Goal: Task Accomplishment & Management: Manage account settings

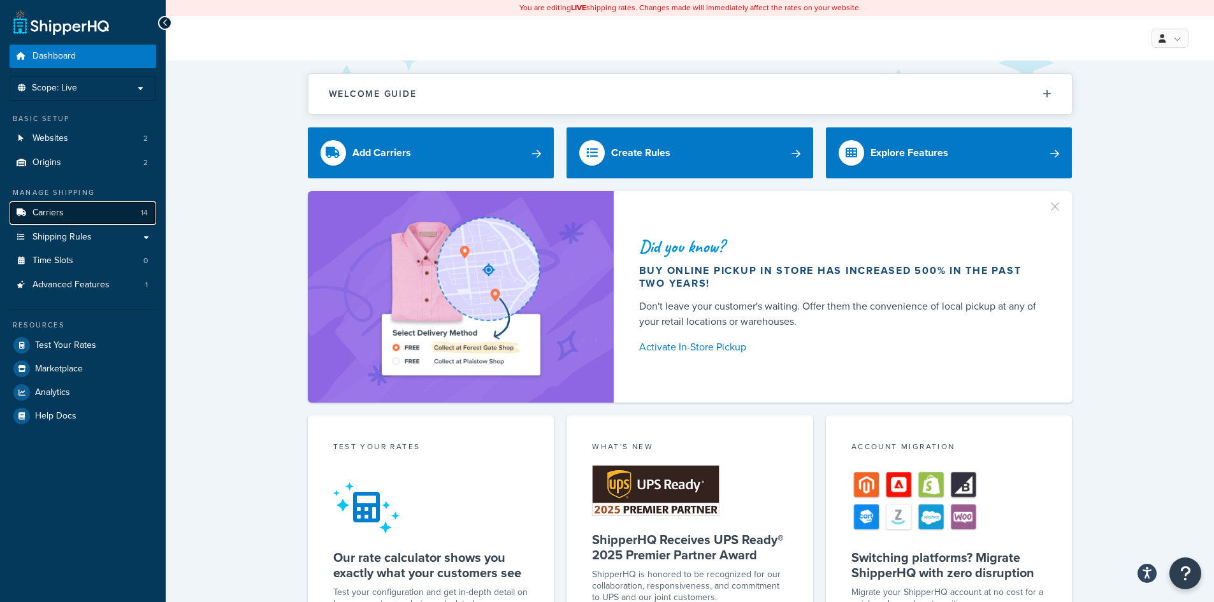
click at [84, 214] on link "Carriers 14" at bounding box center [83, 213] width 147 height 24
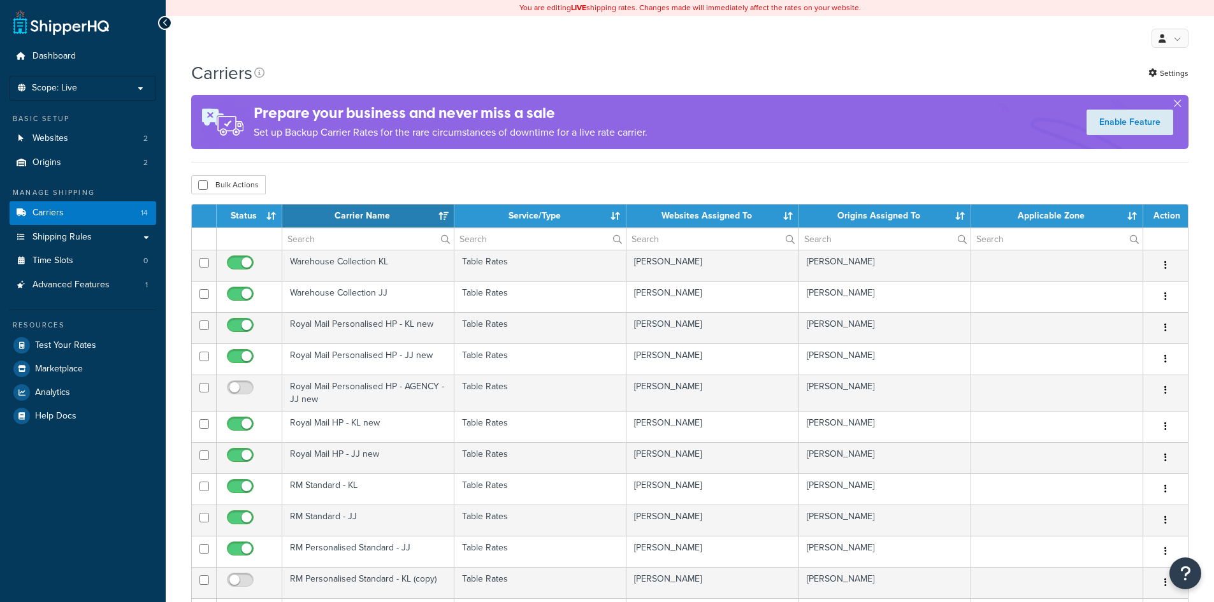
select select "15"
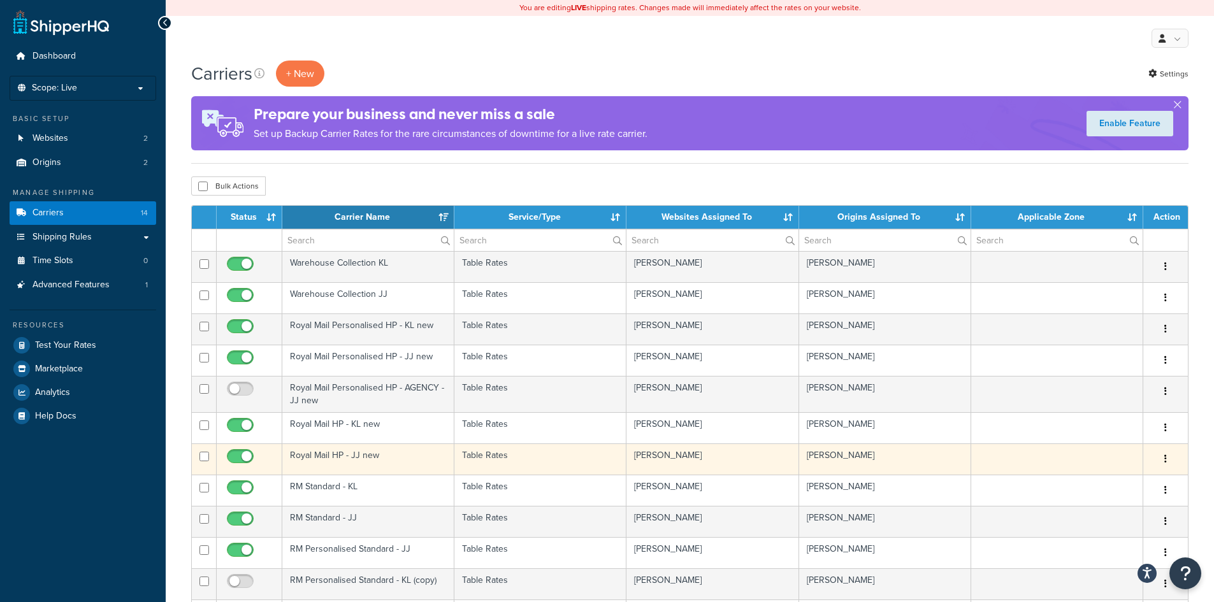
click at [409, 459] on td "Royal Mail HP - JJ new" at bounding box center [368, 458] width 172 height 31
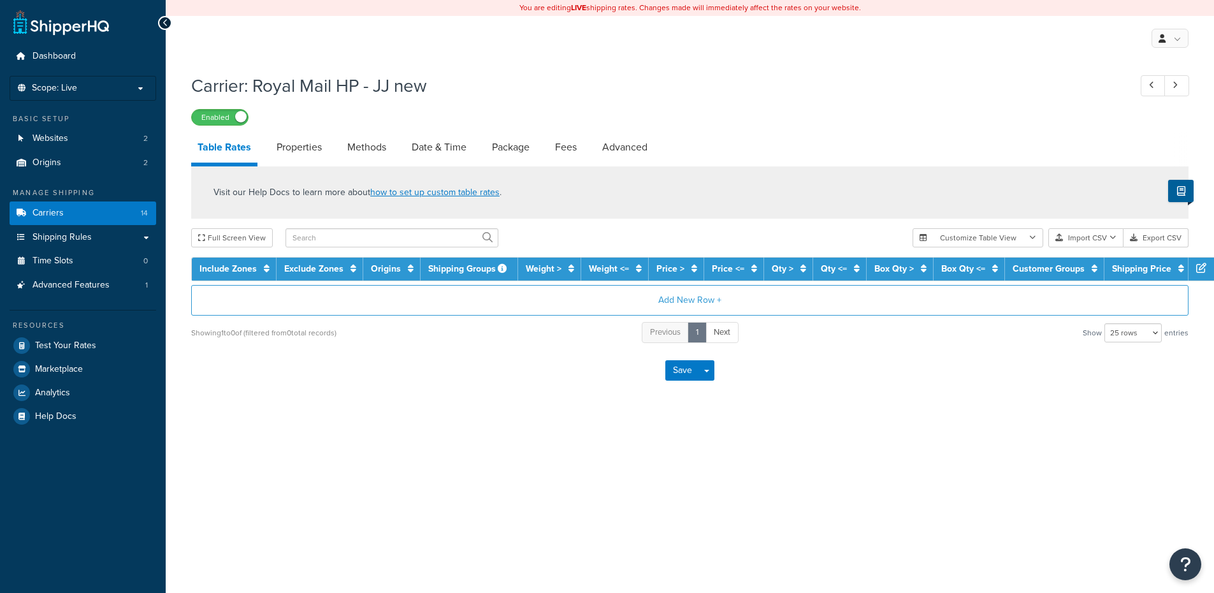
select select "25"
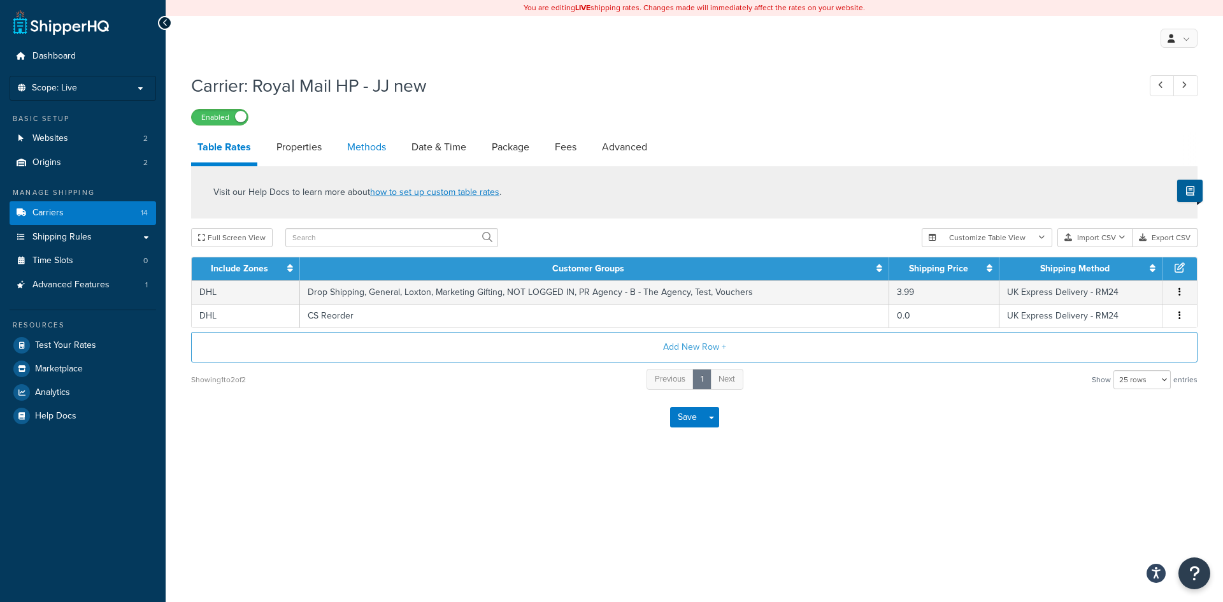
click at [372, 155] on link "Methods" at bounding box center [367, 147] width 52 height 31
select select "25"
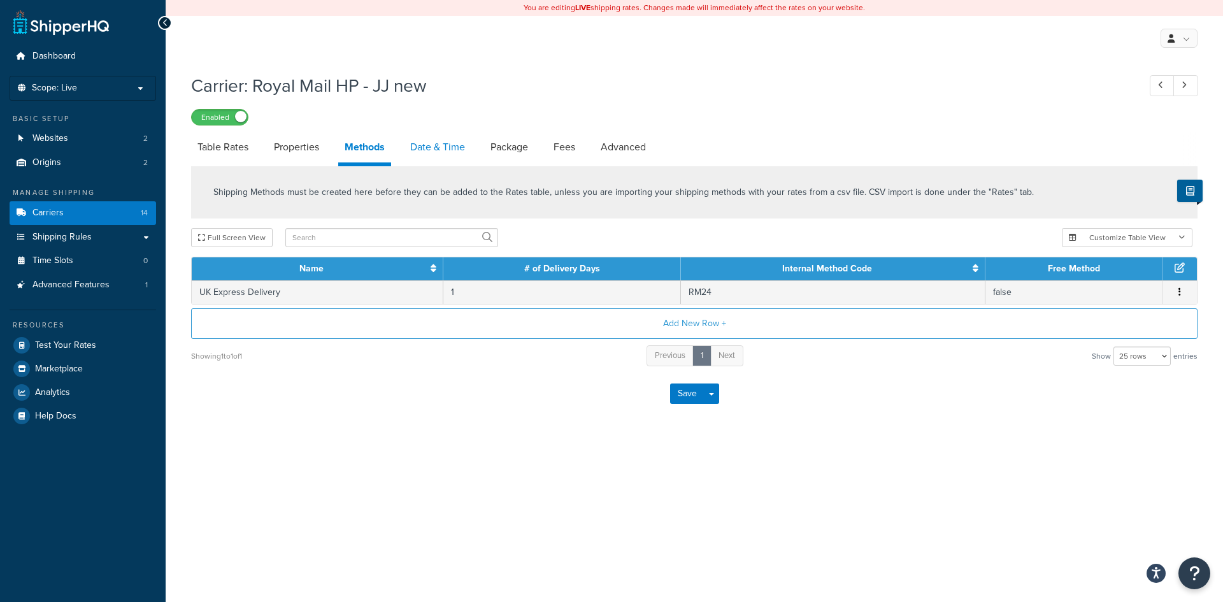
click at [443, 153] on link "Date & Time" at bounding box center [438, 147] width 68 height 31
select select "MMMd"
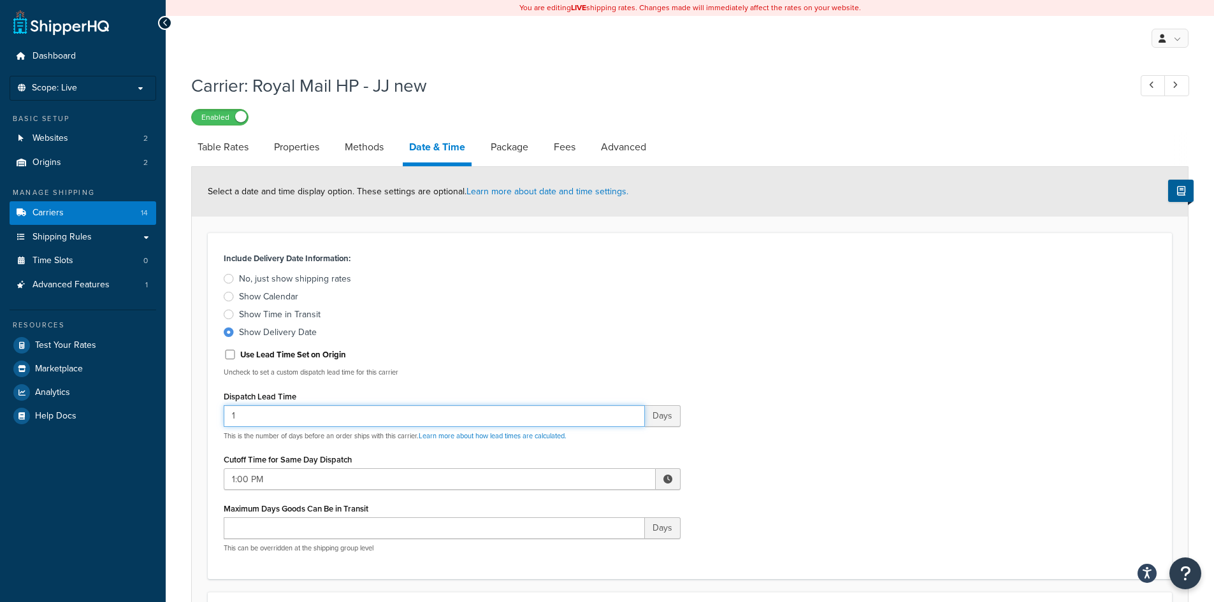
click at [470, 423] on input "1" at bounding box center [434, 416] width 421 height 22
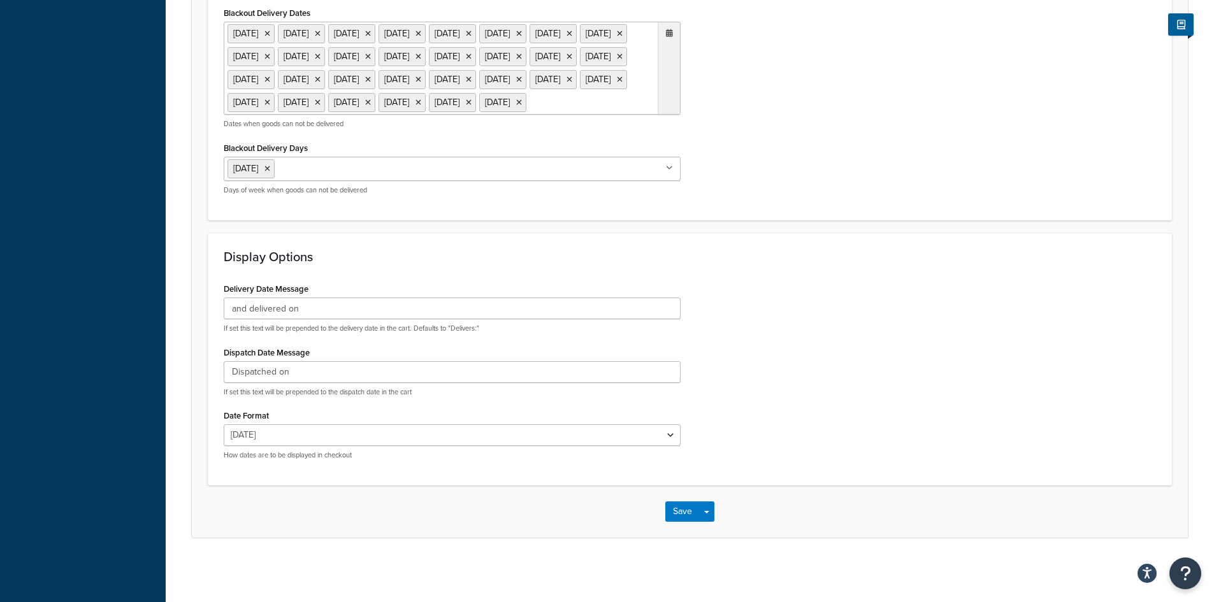
scroll to position [1002, 0]
type input "0"
click at [689, 516] on button "Save" at bounding box center [682, 511] width 34 height 20
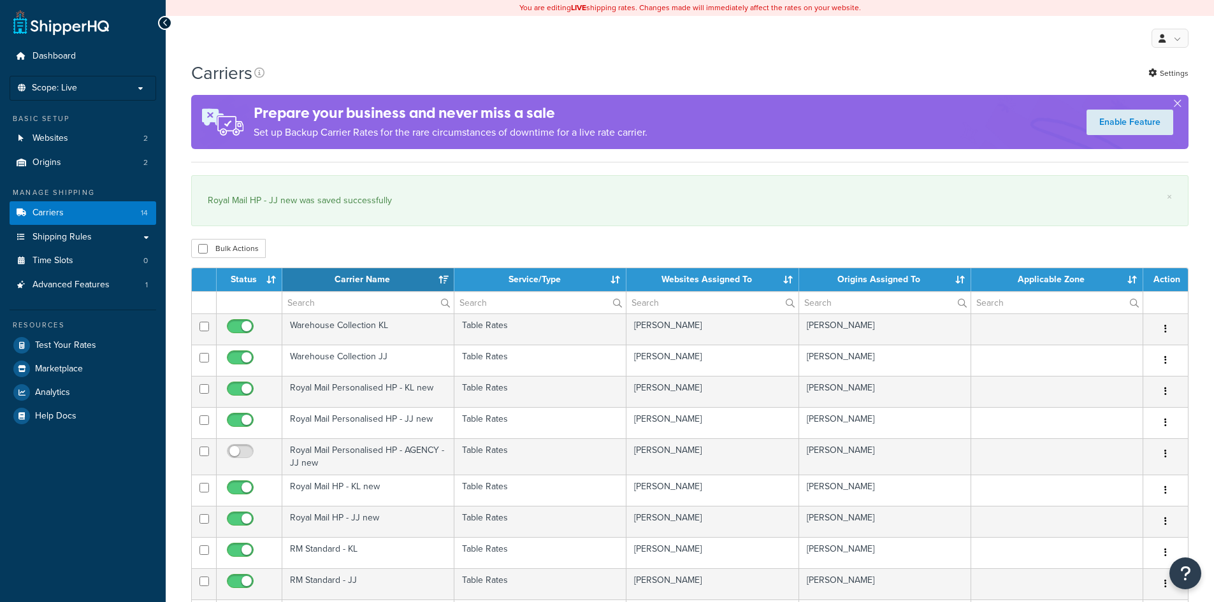
select select "15"
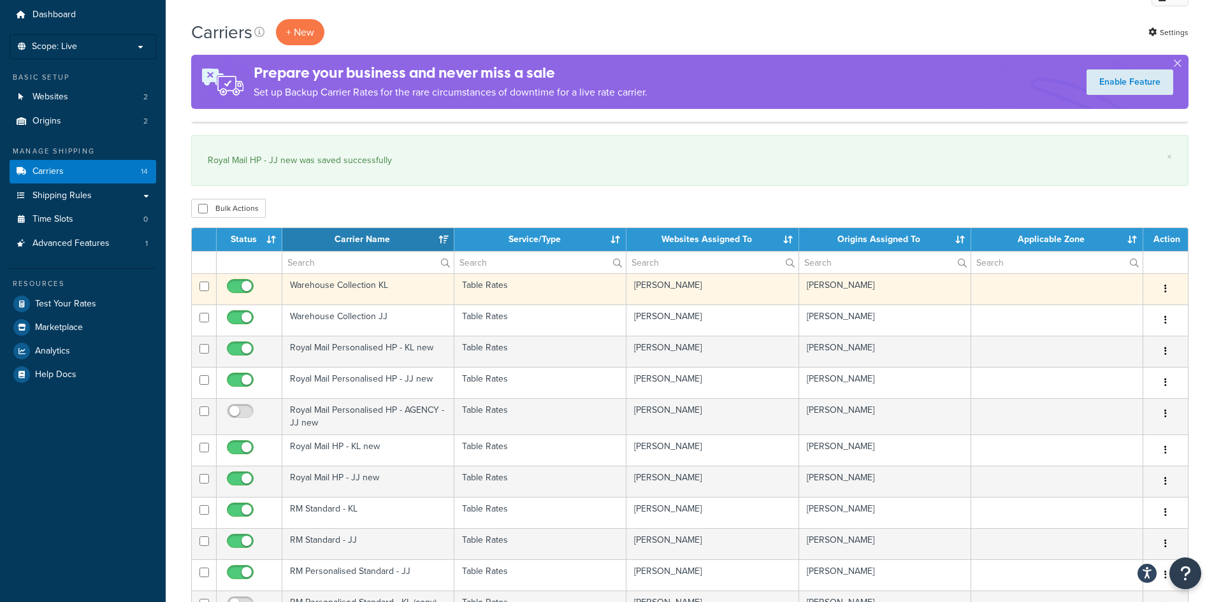
scroll to position [64, 0]
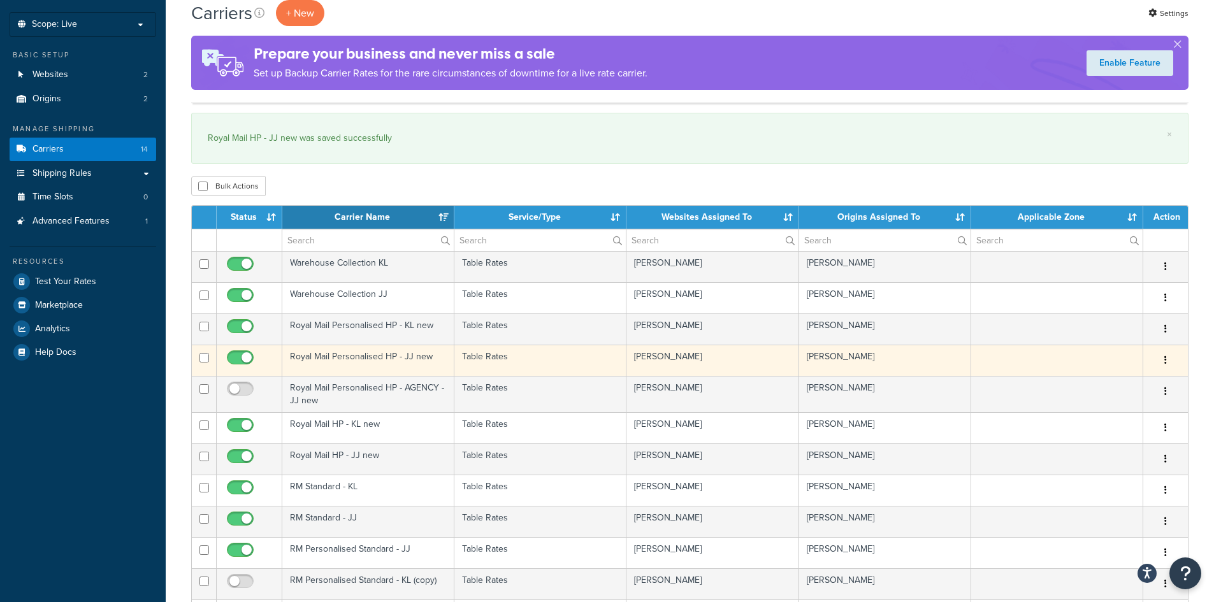
click at [533, 364] on td "Table Rates" at bounding box center [540, 360] width 172 height 31
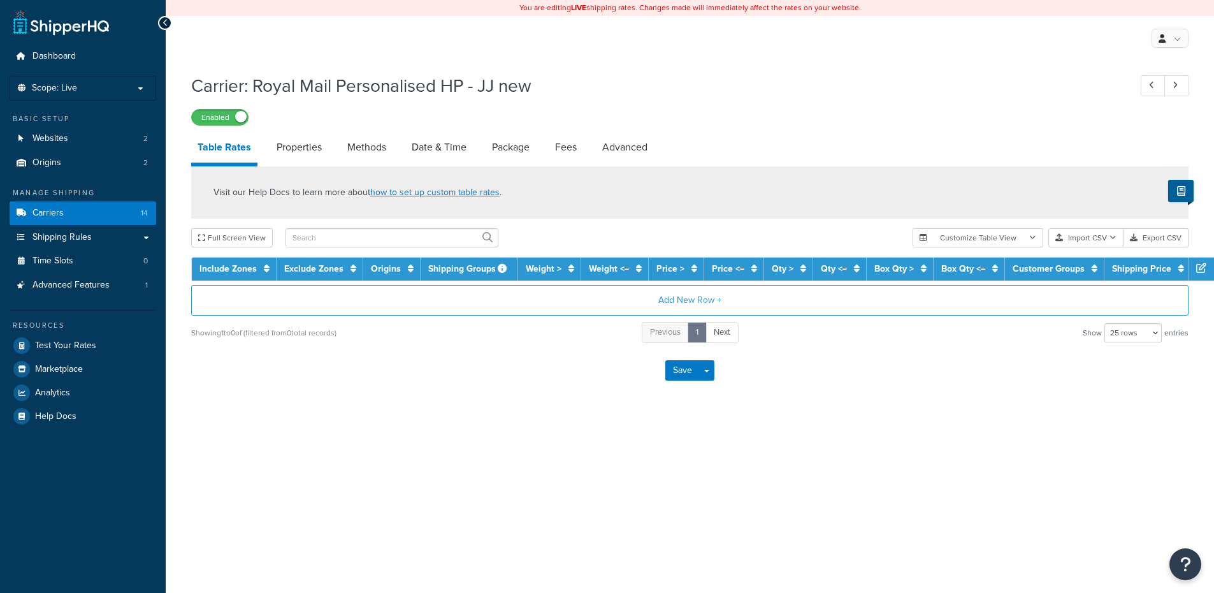
select select "25"
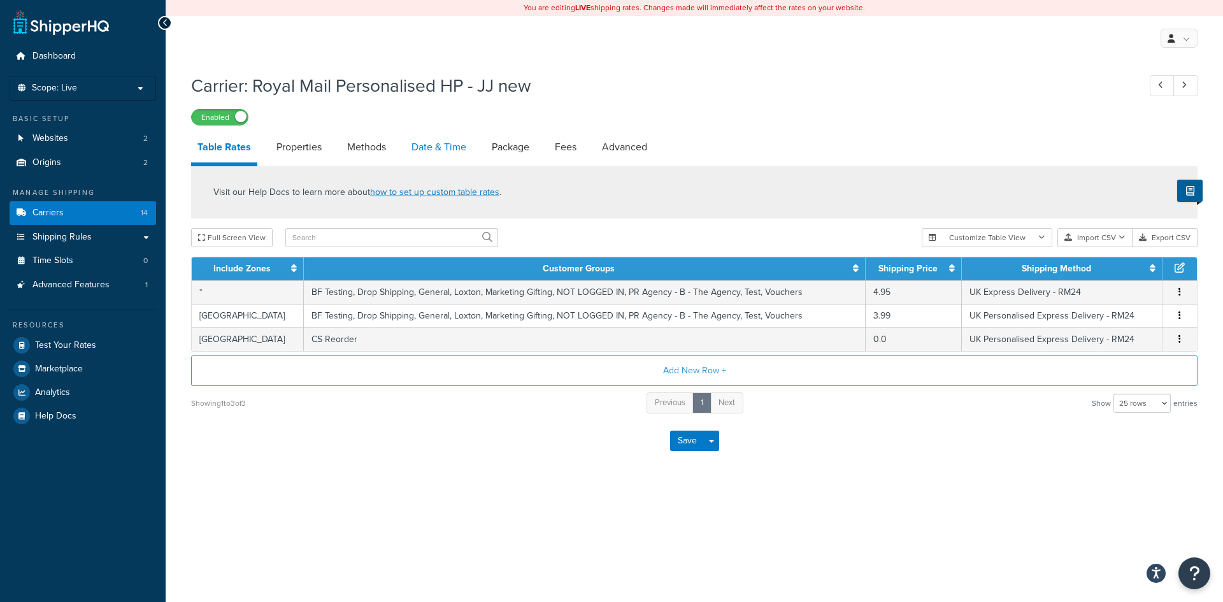
click at [414, 148] on link "Date & Time" at bounding box center [439, 147] width 68 height 31
select select "MMMd"
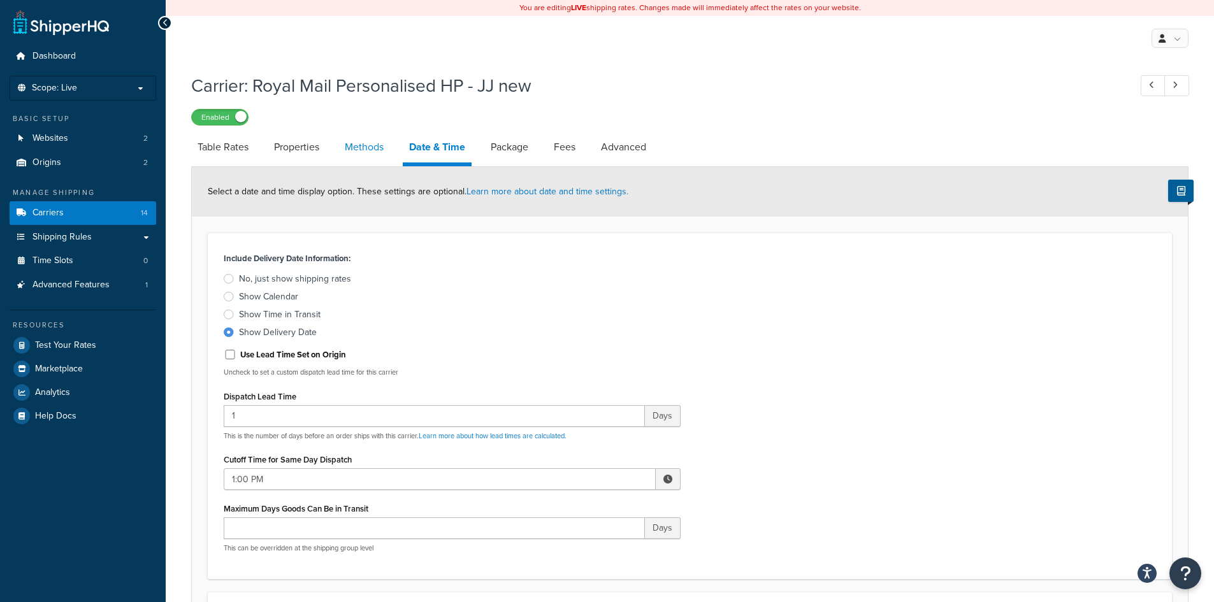
click at [358, 150] on link "Methods" at bounding box center [364, 147] width 52 height 31
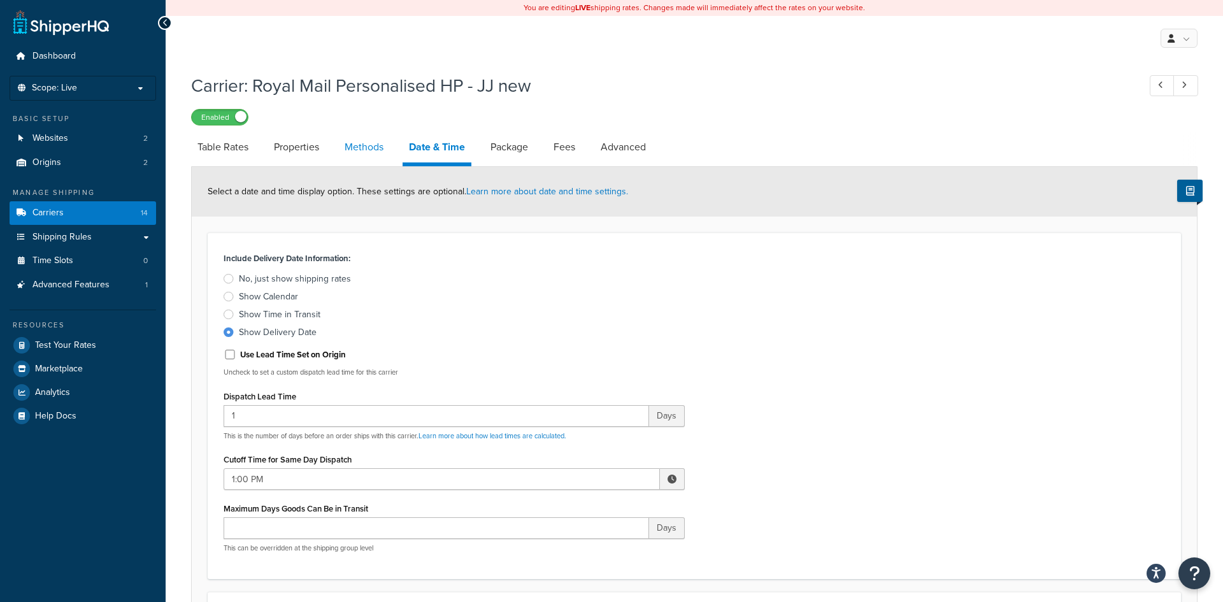
select select "25"
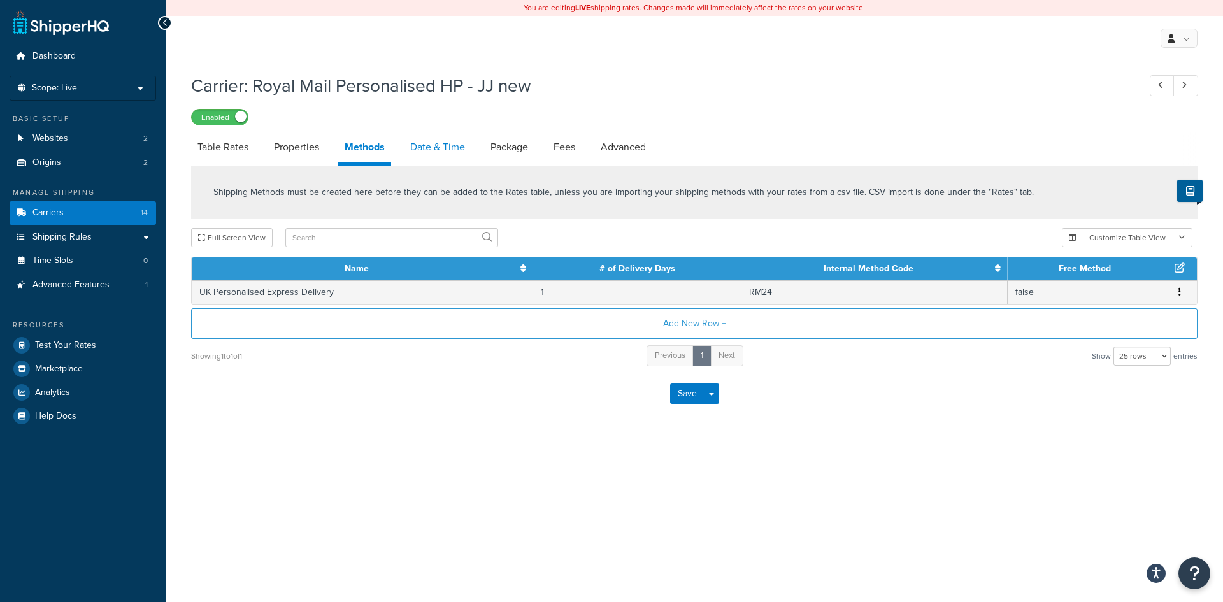
click at [438, 154] on link "Date & Time" at bounding box center [438, 147] width 68 height 31
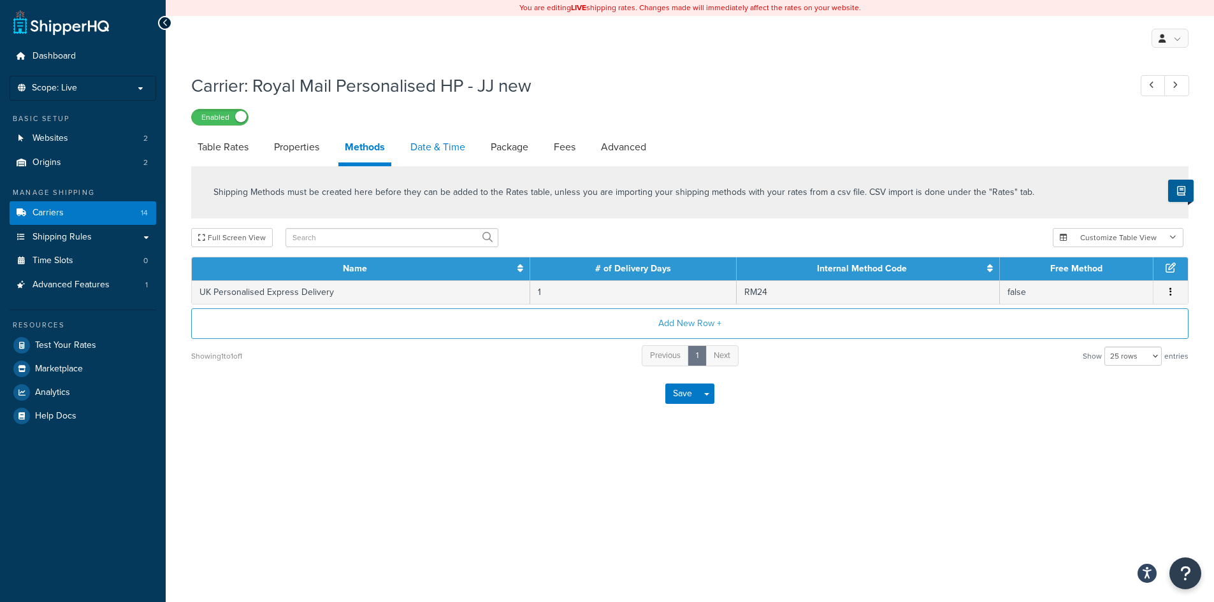
select select "MMMd"
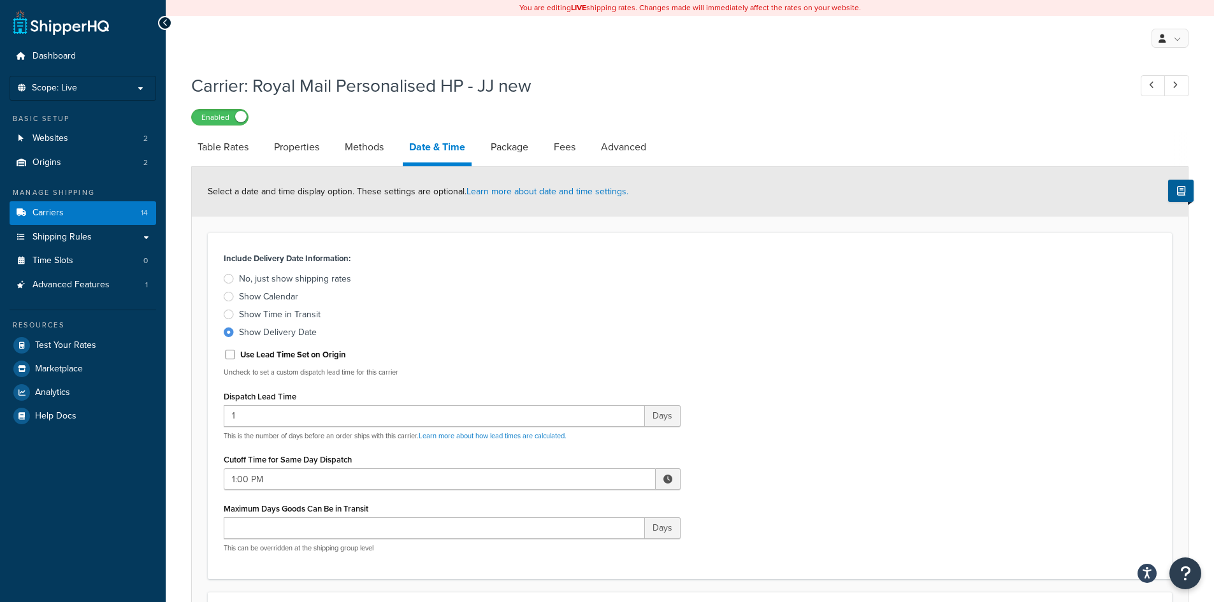
click at [403, 427] on div "1 Days This is the number of days before an order ships with this carrier. Lear…" at bounding box center [452, 423] width 457 height 36
click at [405, 418] on input "1" at bounding box center [434, 416] width 421 height 22
type input "0"
click at [816, 326] on div "Include Delivery Date Information: No, just show shipping rates Show Calendar S…" at bounding box center [689, 405] width 951 height 313
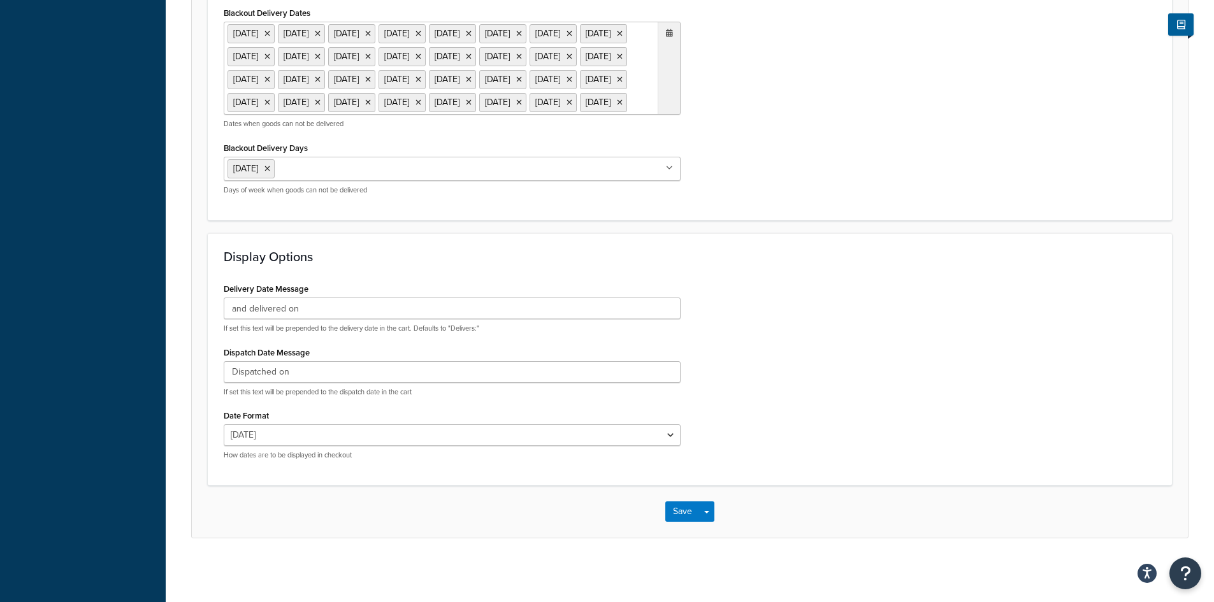
scroll to position [1025, 0]
click at [689, 517] on button "Save" at bounding box center [682, 511] width 34 height 20
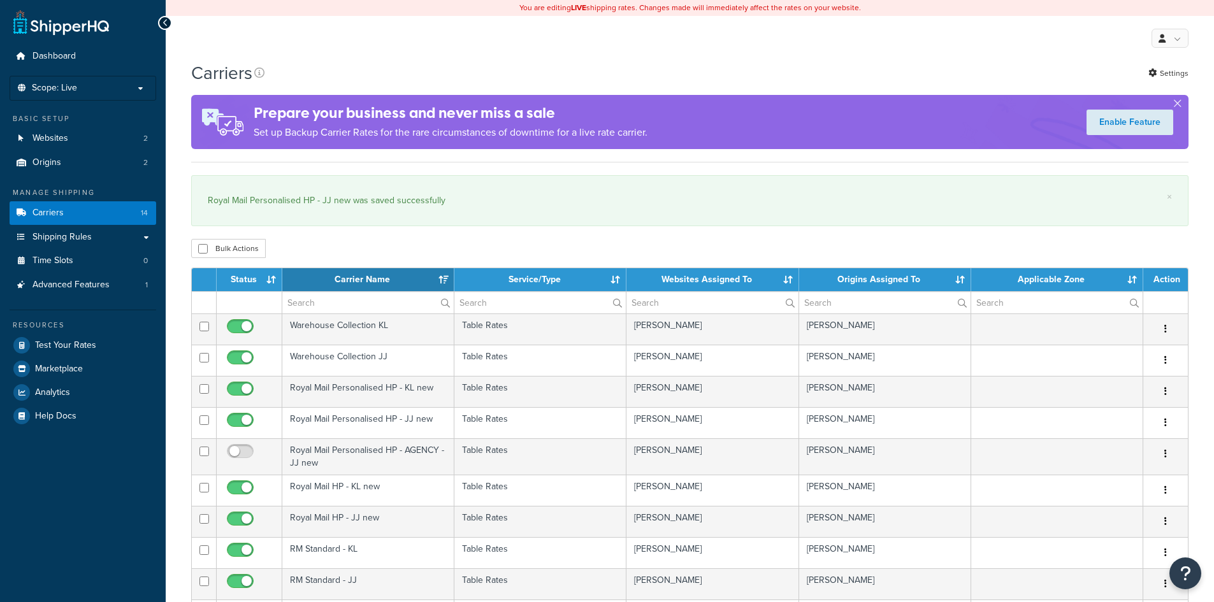
select select "15"
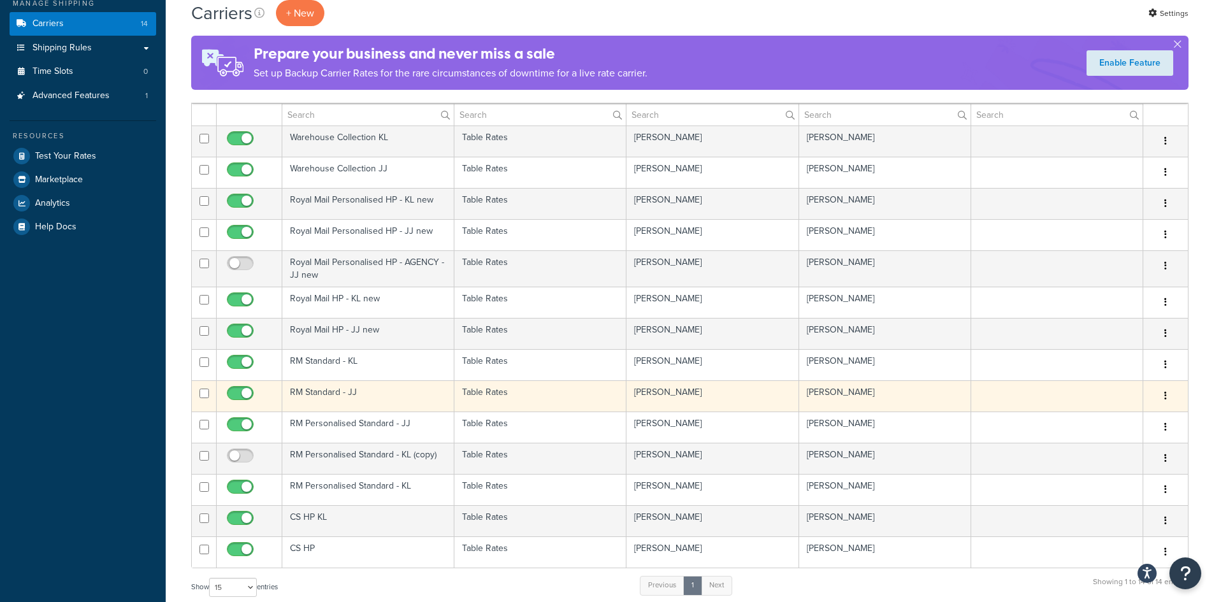
scroll to position [191, 0]
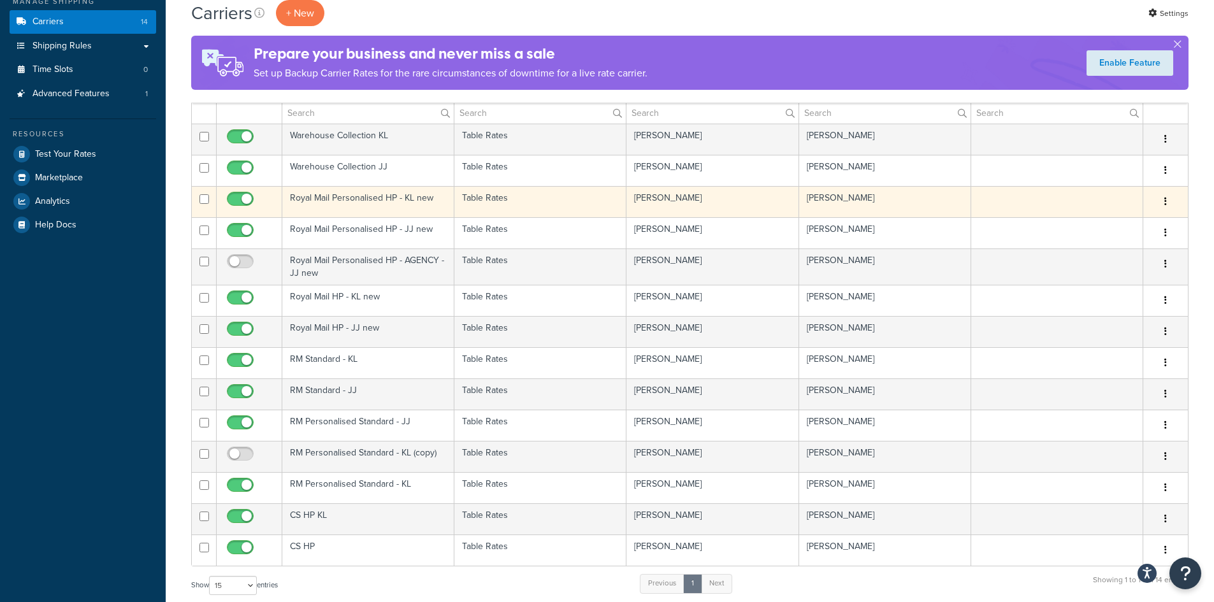
click at [526, 203] on td "Table Rates" at bounding box center [540, 201] width 172 height 31
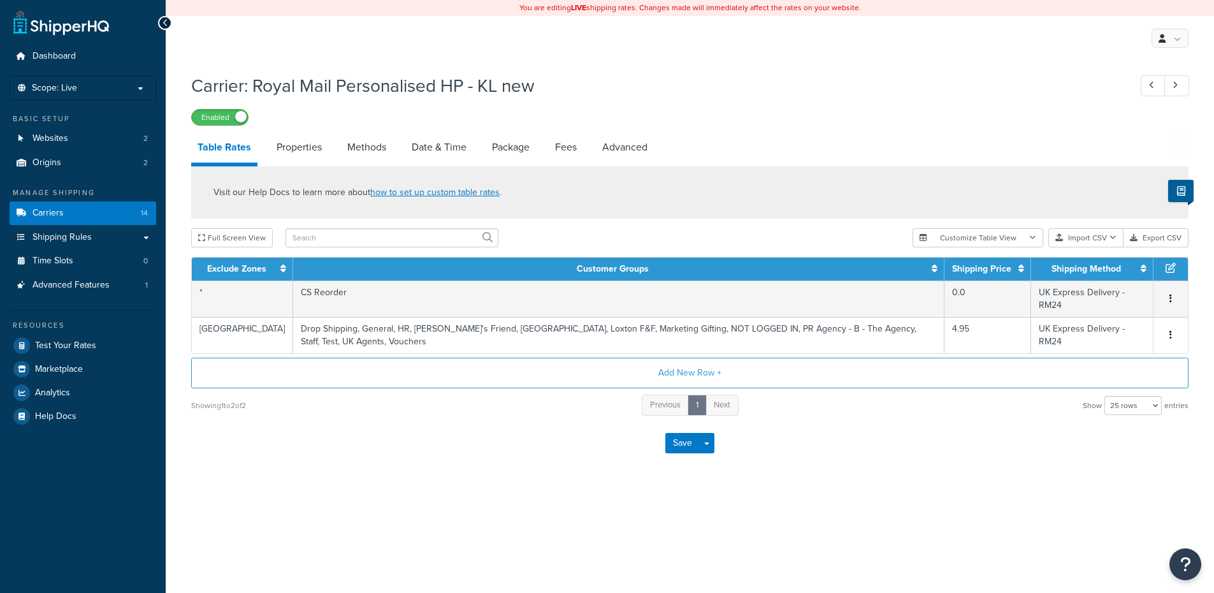
select select "25"
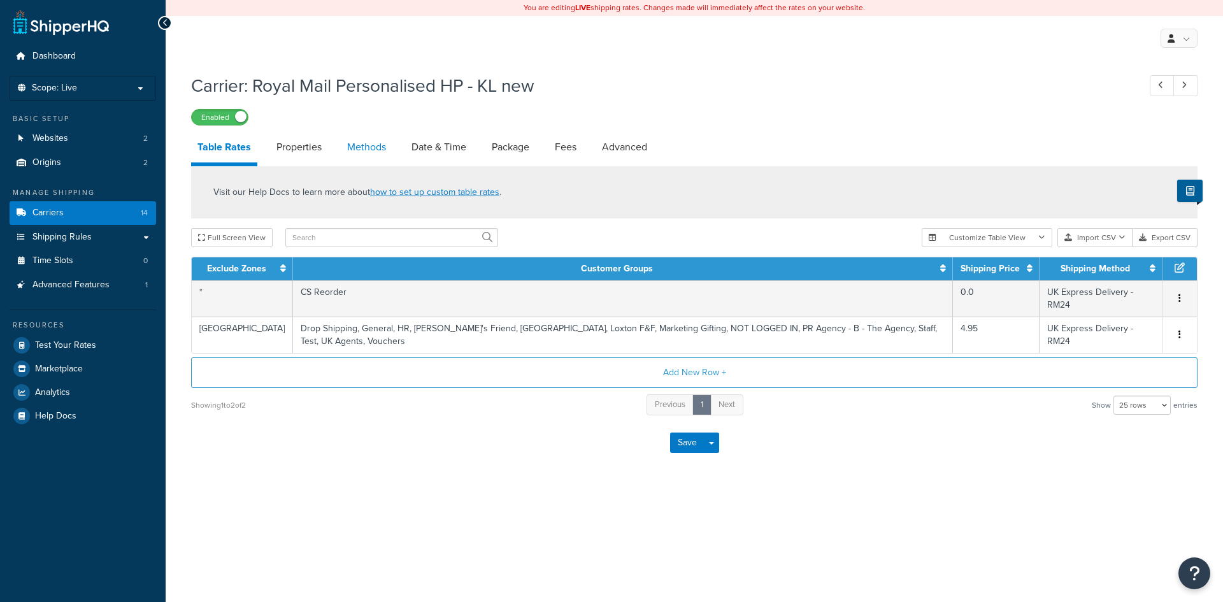
click at [389, 148] on link "Methods" at bounding box center [367, 147] width 52 height 31
select select "25"
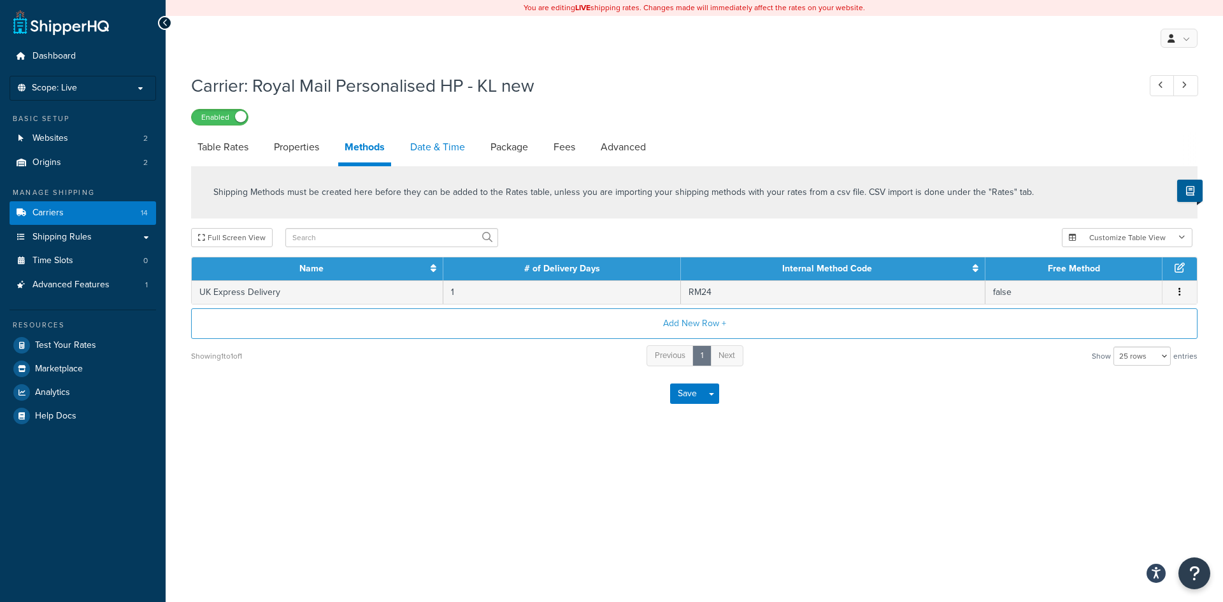
click at [435, 151] on link "Date & Time" at bounding box center [438, 147] width 68 height 31
select select "MMMd"
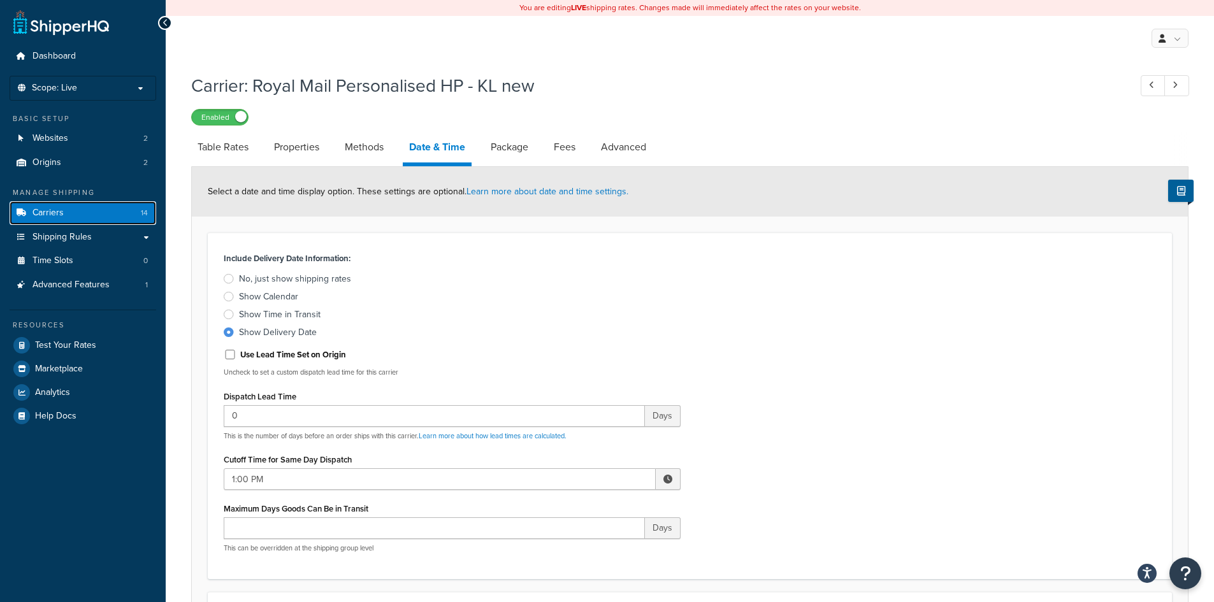
click at [101, 211] on link "Carriers 14" at bounding box center [83, 213] width 147 height 24
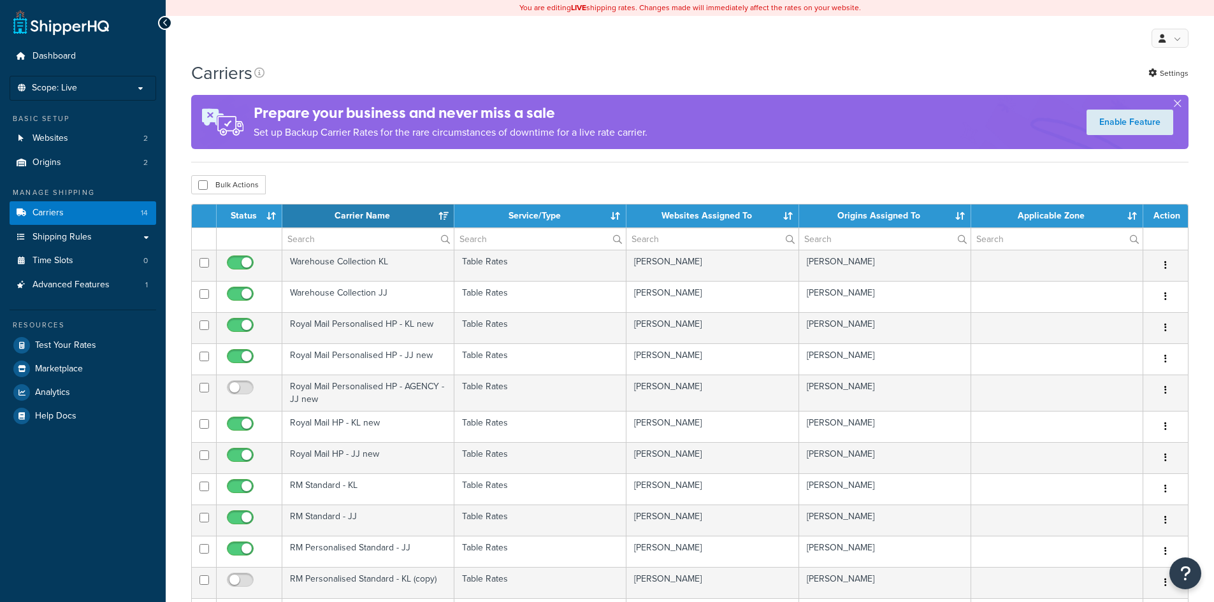
select select "15"
